Goal: Task Accomplishment & Management: Complete application form

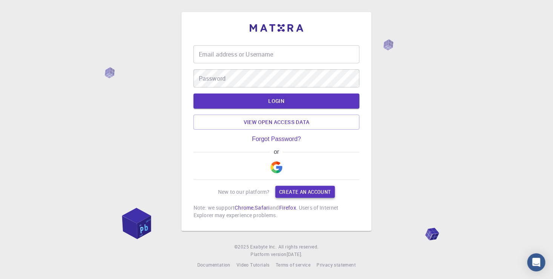
click at [287, 192] on link "Create an account" at bounding box center [304, 192] width 59 height 12
